Goal: Task Accomplishment & Management: Manage account settings

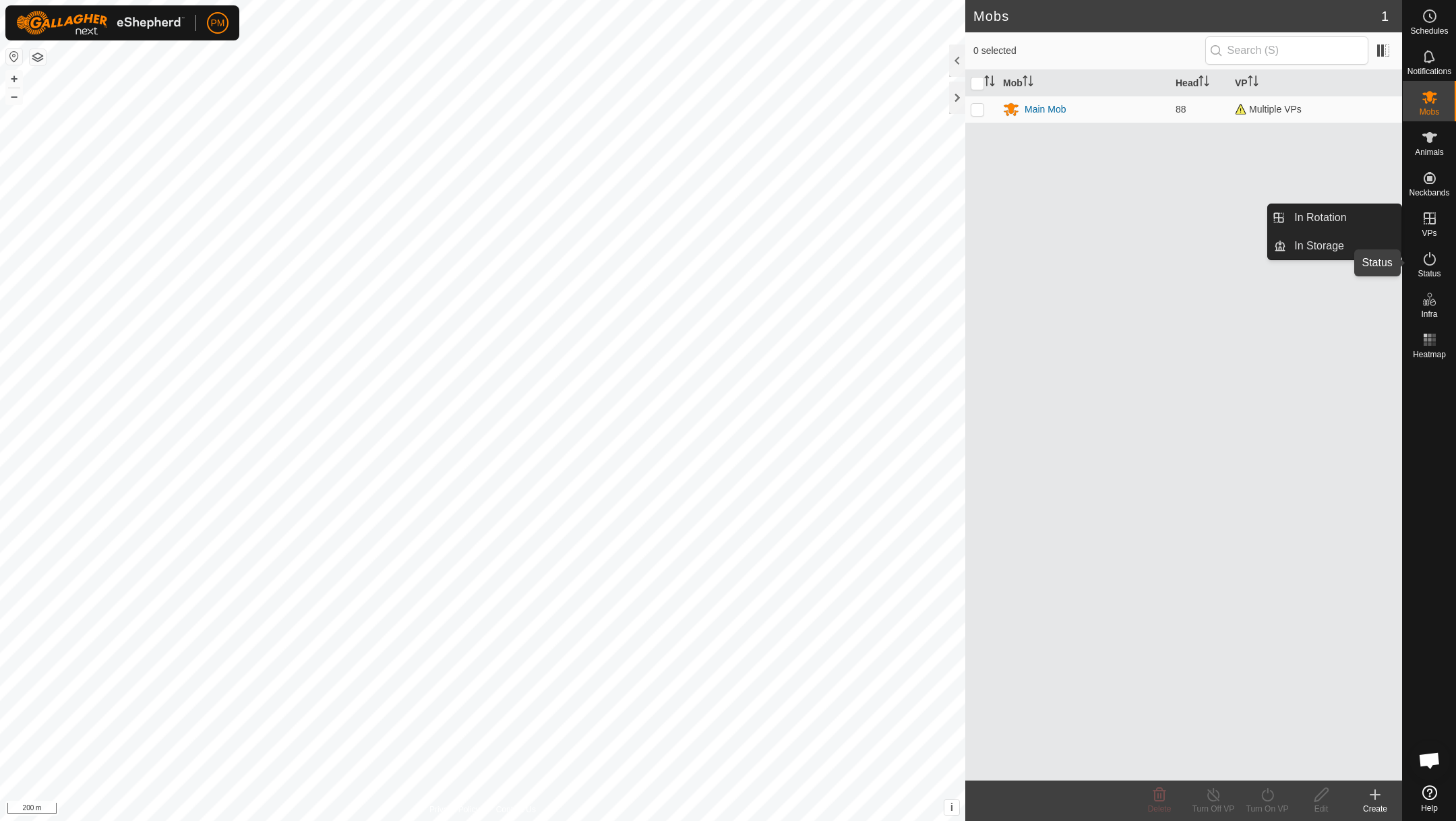
click at [1431, 256] on icon at bounding box center [1429, 258] width 16 height 16
click at [1431, 255] on icon at bounding box center [1429, 258] width 16 height 16
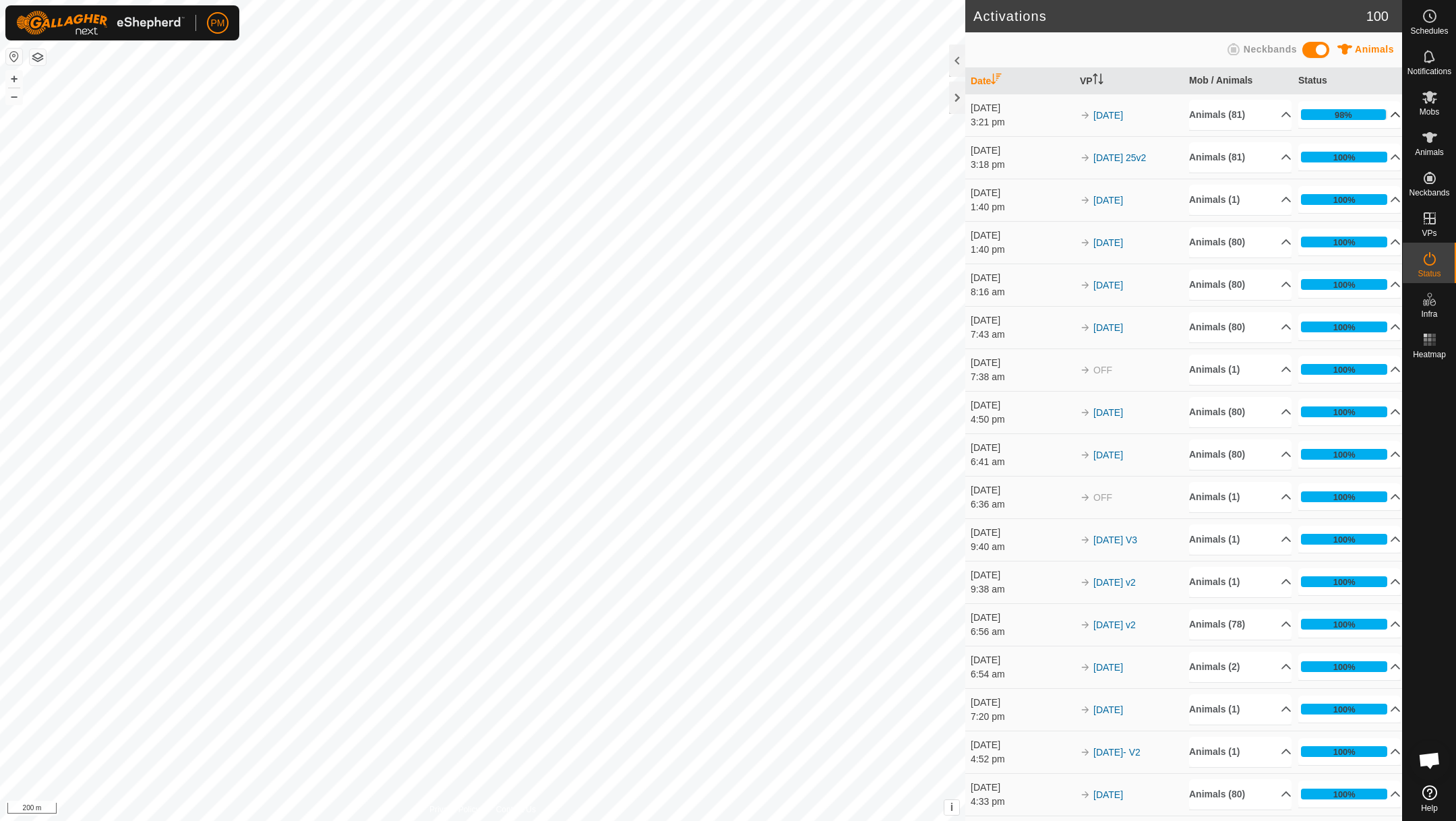
click at [1390, 115] on p-accordion-header "98%" at bounding box center [1349, 114] width 103 height 27
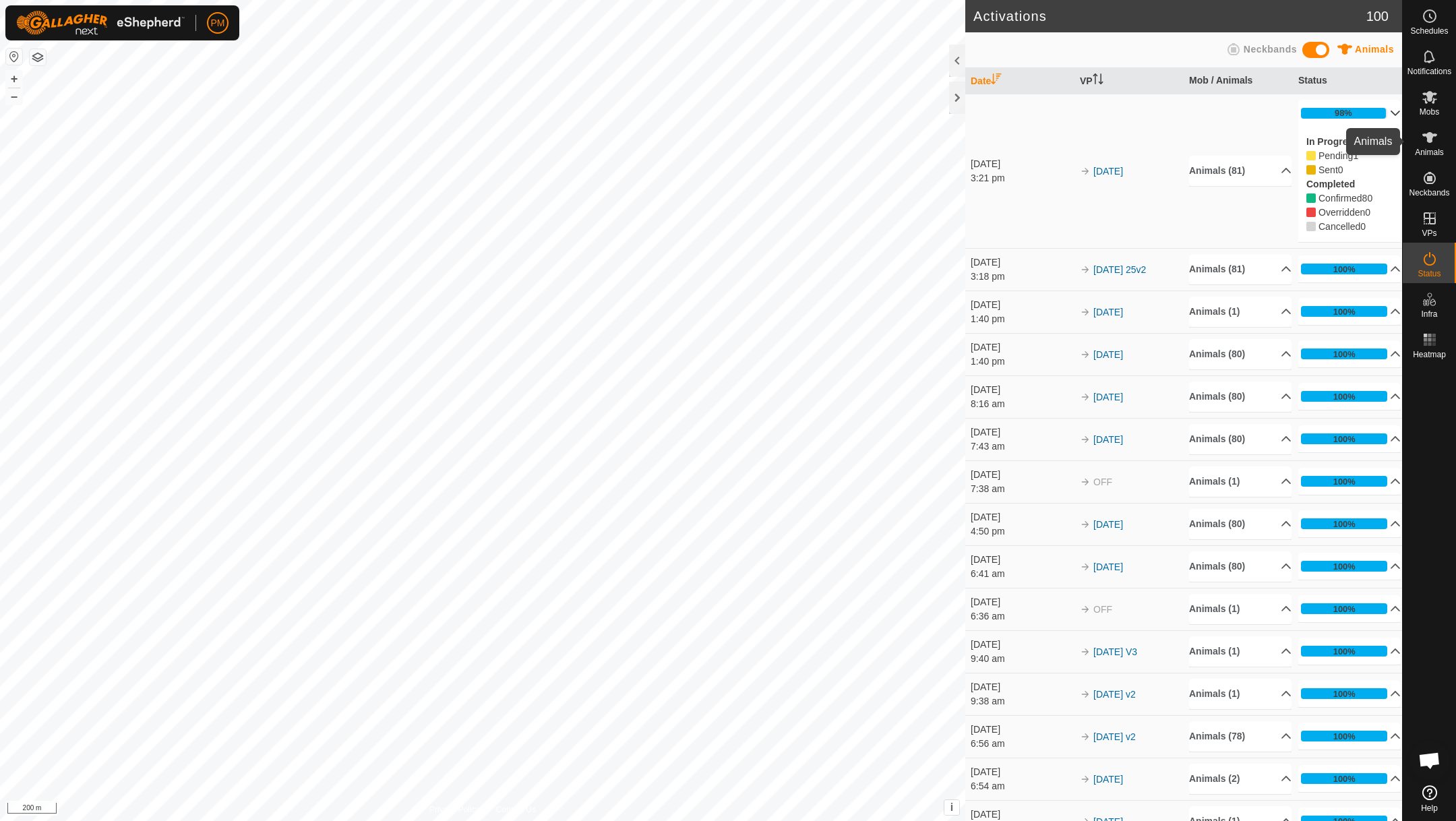
click at [1423, 136] on icon at bounding box center [1429, 137] width 16 height 16
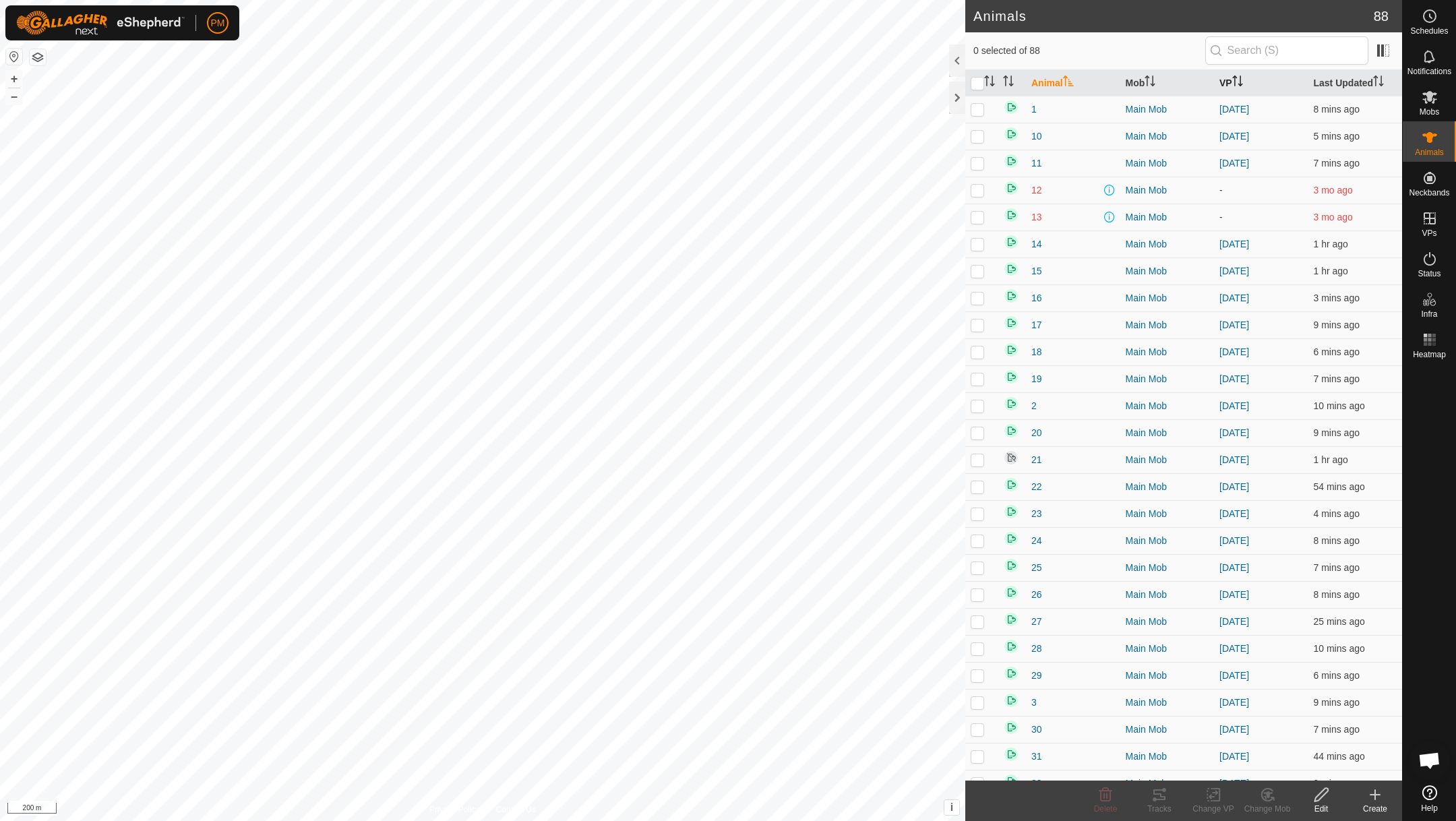
click at [1235, 78] on icon "Activate to sort" at bounding box center [1234, 77] width 5 height 3
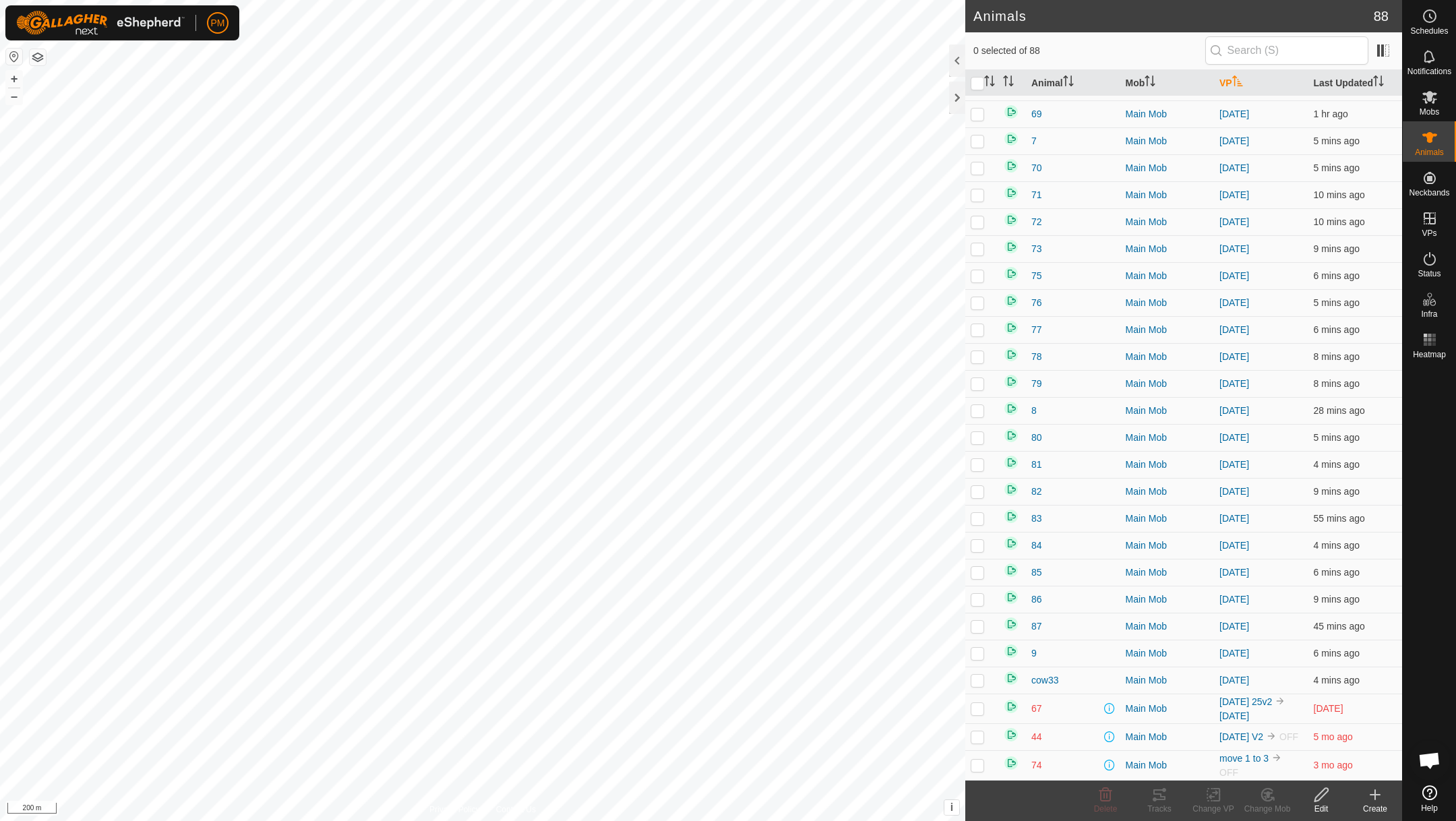
click at [978, 705] on p-checkbox at bounding box center [977, 708] width 13 height 11
click at [978, 703] on p-checkbox at bounding box center [977, 708] width 13 height 11
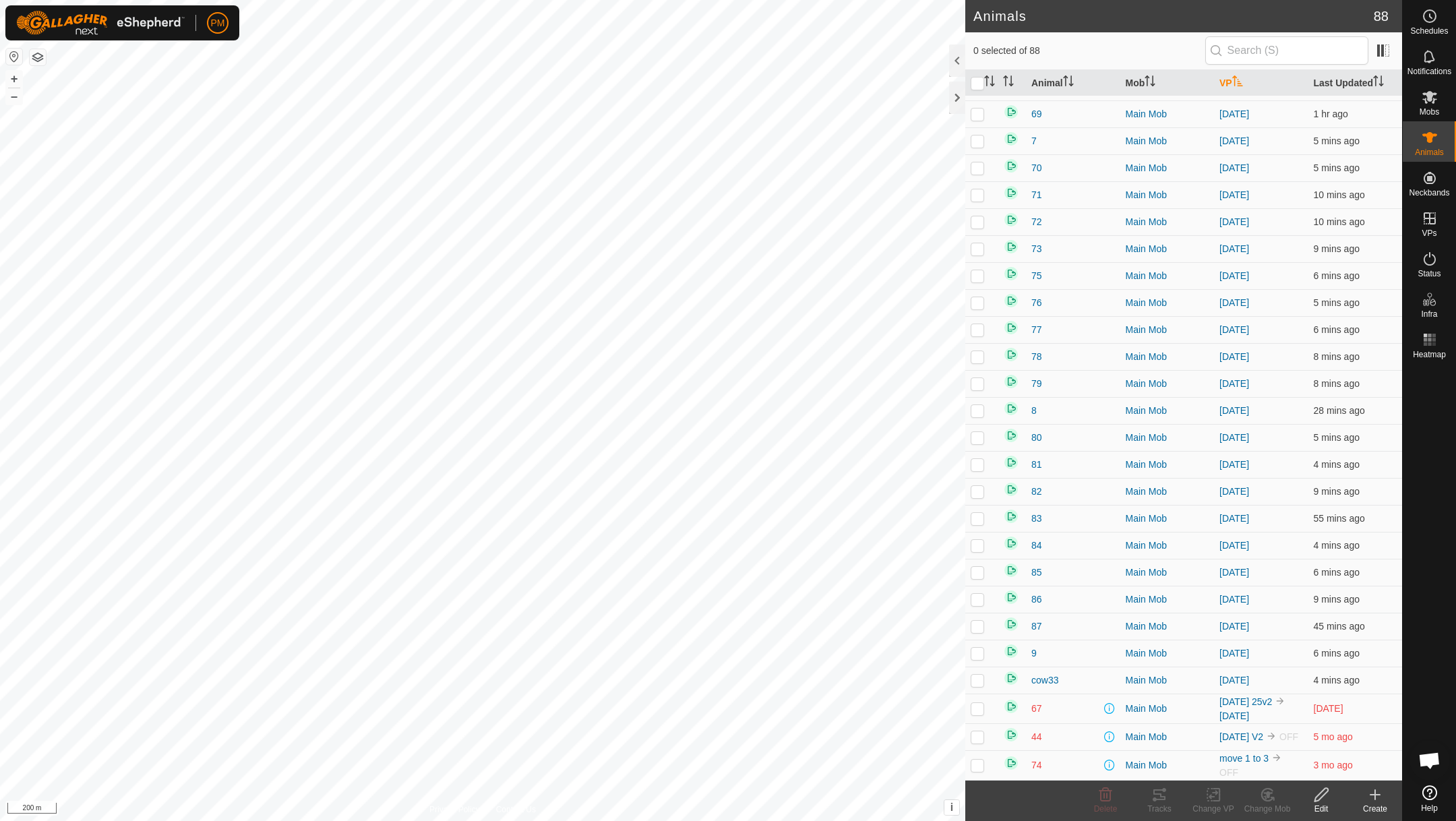
checkbox input "true"
click at [1214, 799] on icon at bounding box center [1214, 794] width 17 height 16
click at [1215, 763] on link "Turn Off VP" at bounding box center [1253, 764] width 133 height 27
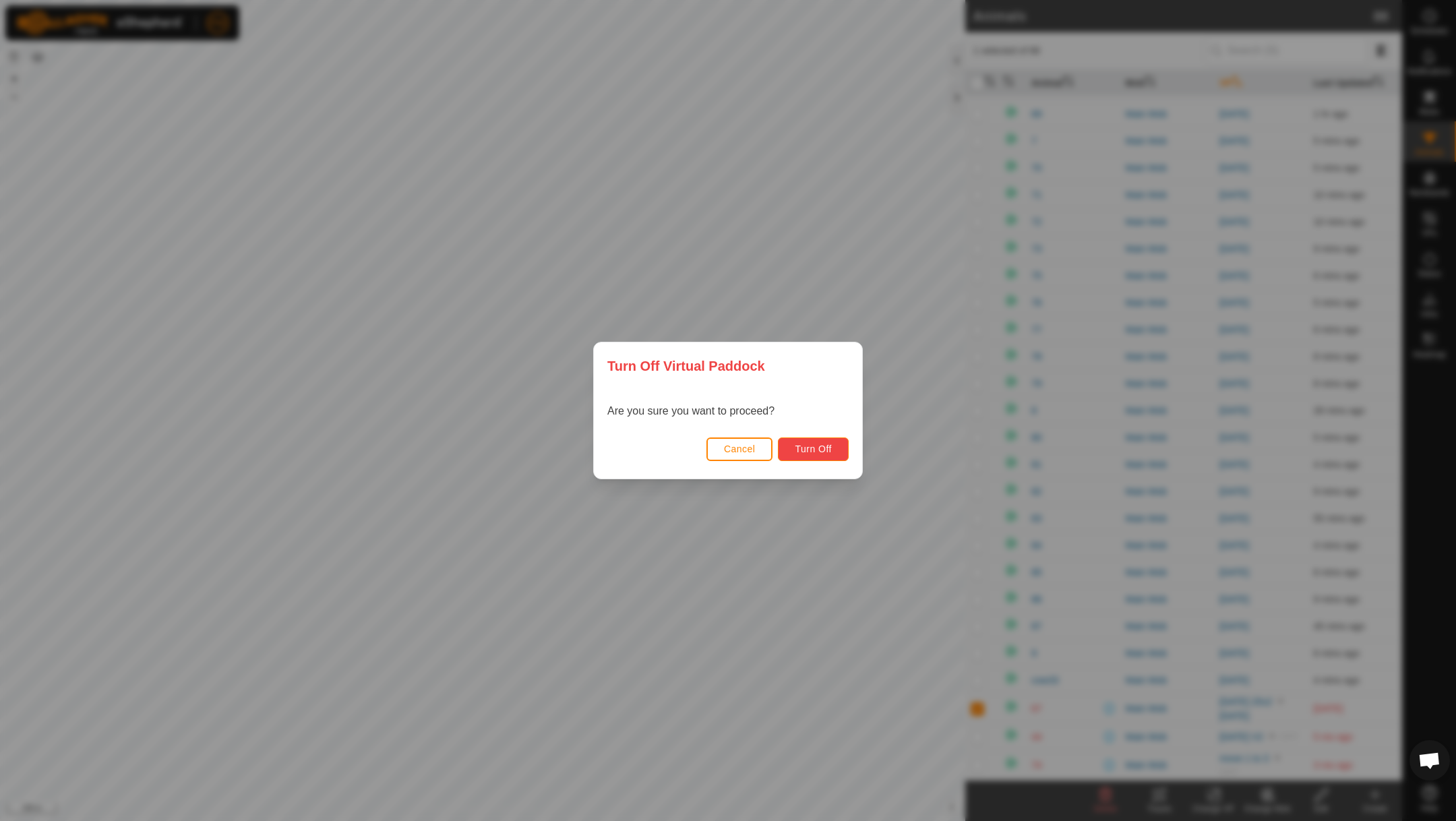
click at [806, 449] on span "Turn Off" at bounding box center [813, 448] width 37 height 11
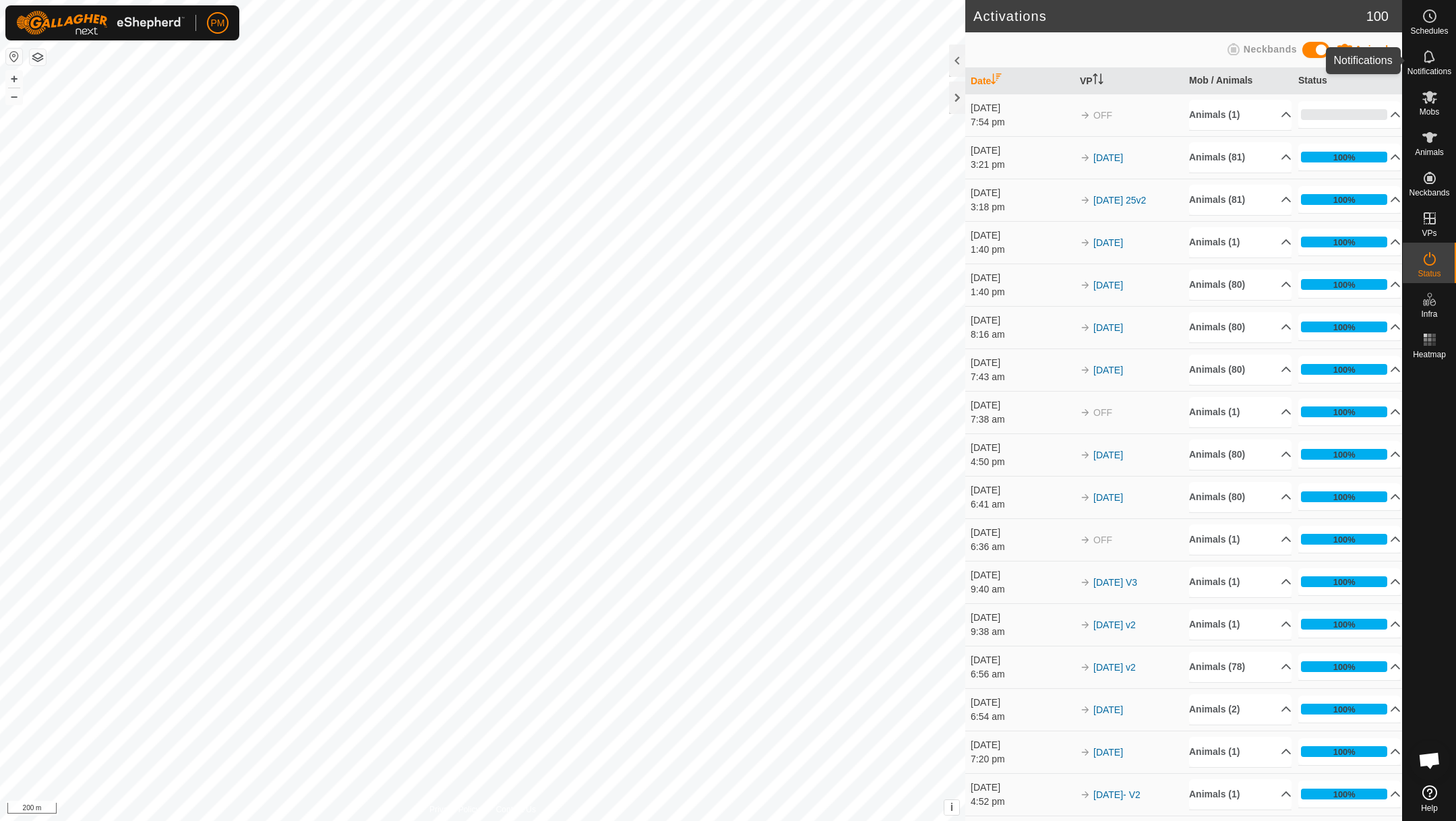
click at [1425, 67] on span "Notifications" at bounding box center [1429, 71] width 44 height 8
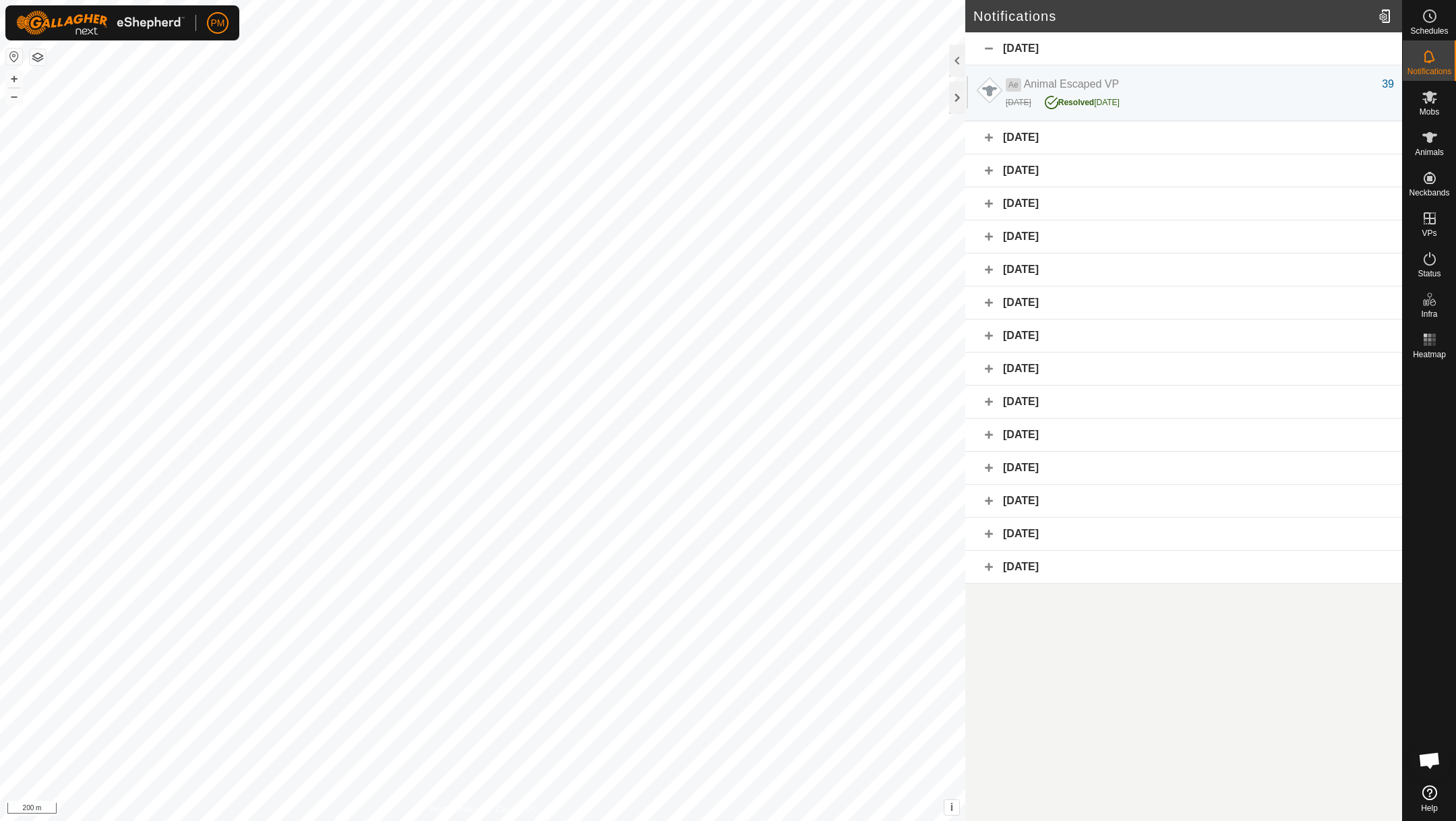
click at [990, 133] on div "[DATE]" at bounding box center [1183, 137] width 437 height 33
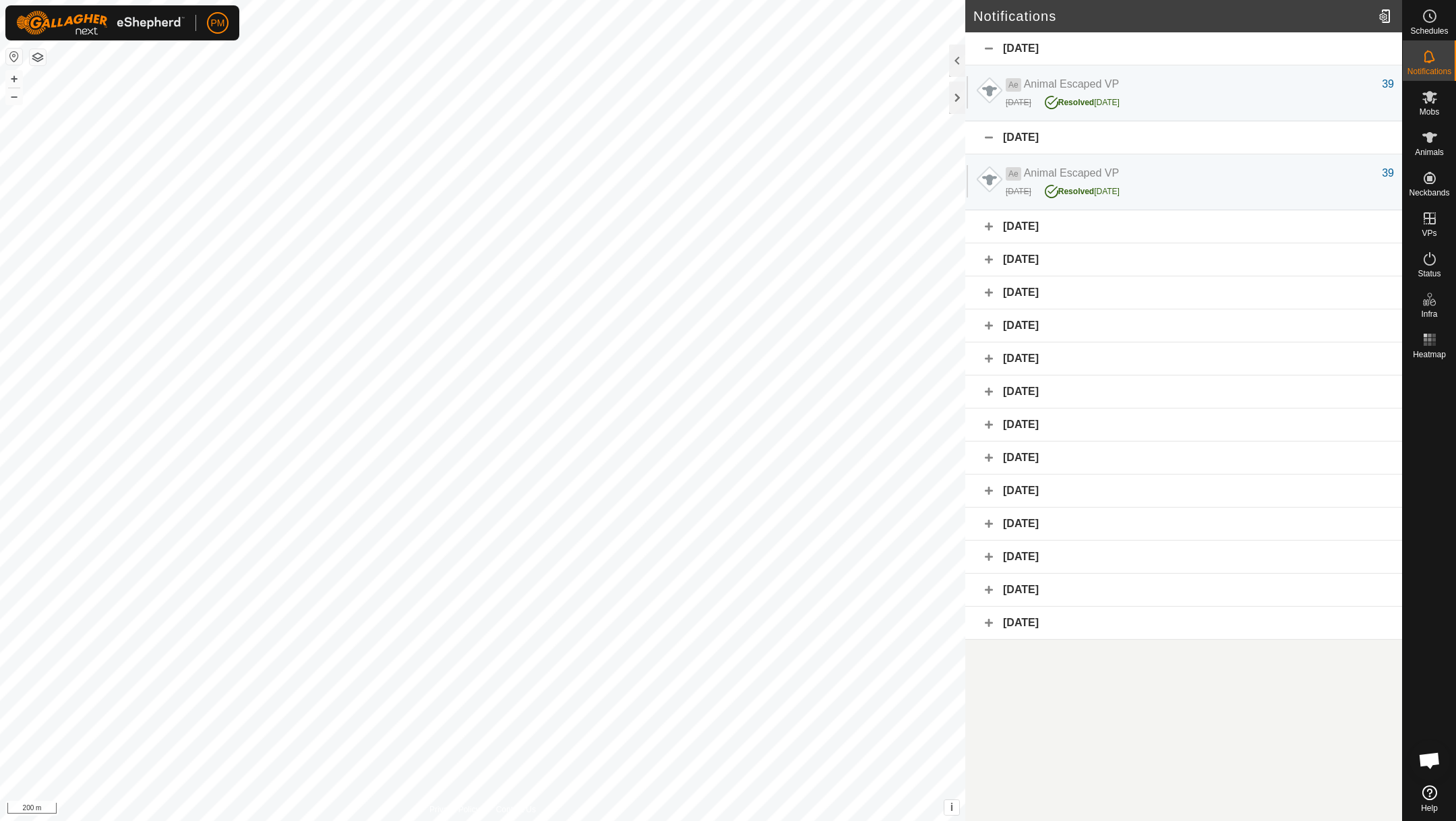
click at [988, 130] on div "[DATE]" at bounding box center [1183, 137] width 437 height 33
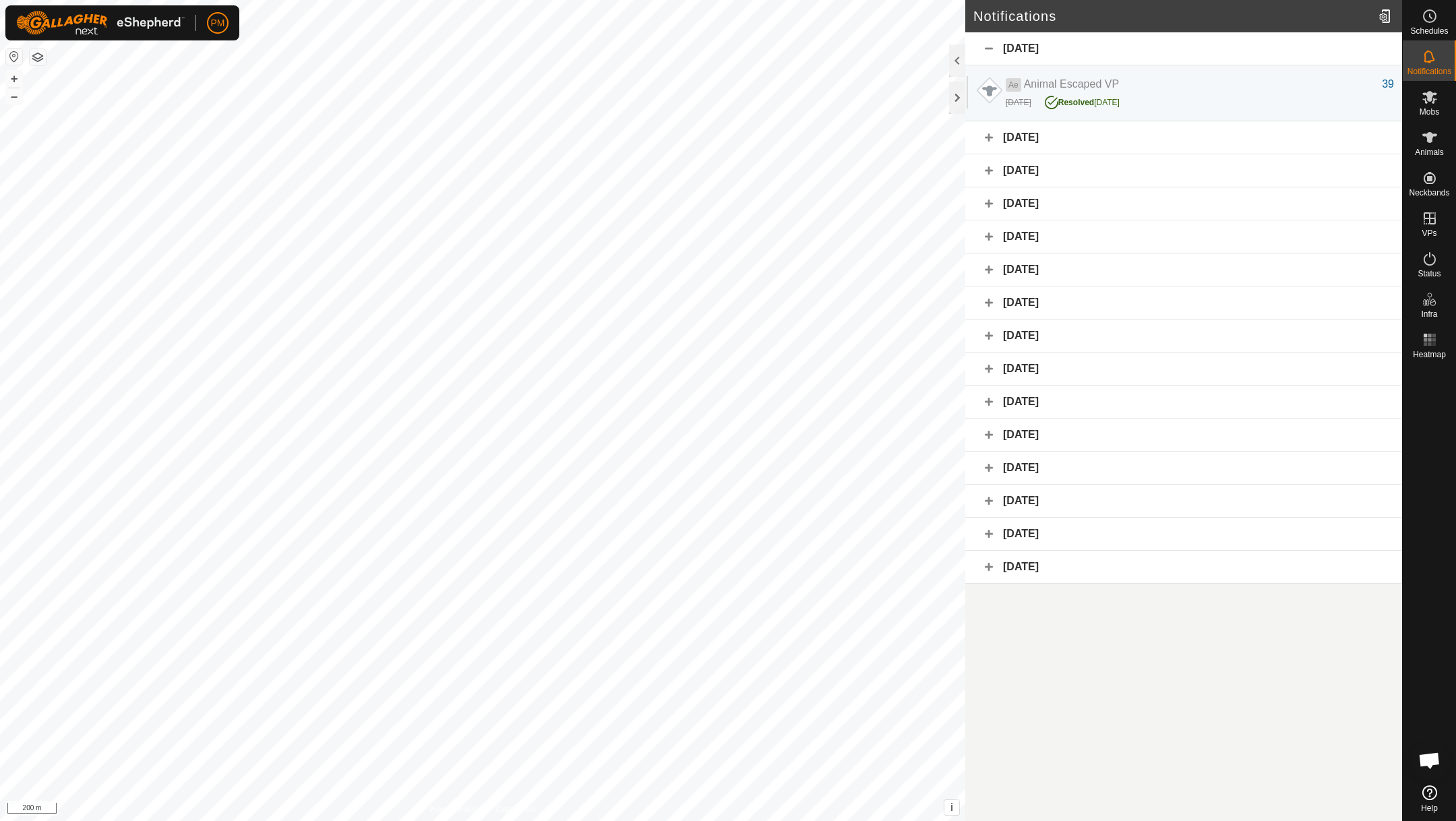
click at [988, 39] on div "[DATE]" at bounding box center [1183, 49] width 437 height 33
